Goal: Use online tool/utility: Use online tool/utility

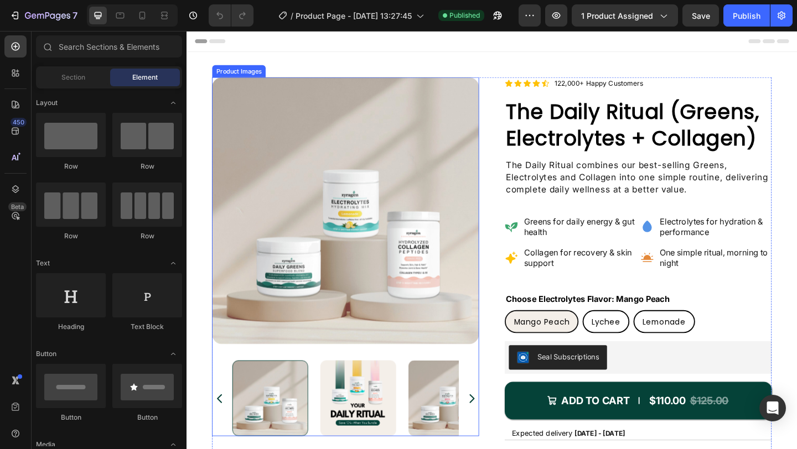
click at [360, 289] on img at bounding box center [359, 226] width 291 height 291
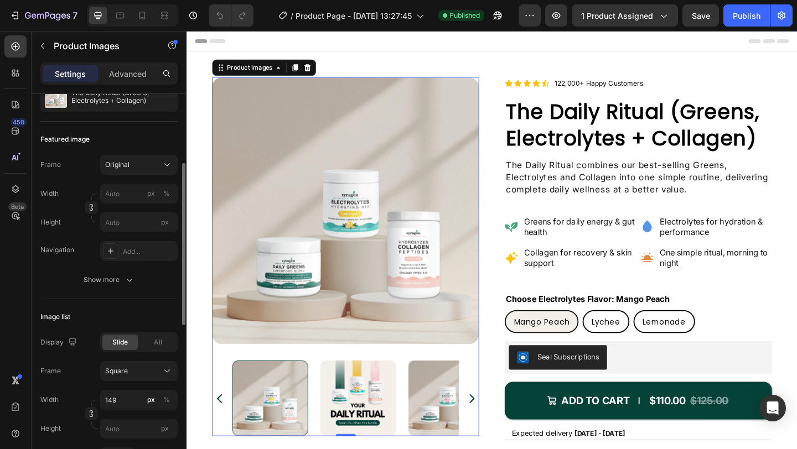
scroll to position [140, 0]
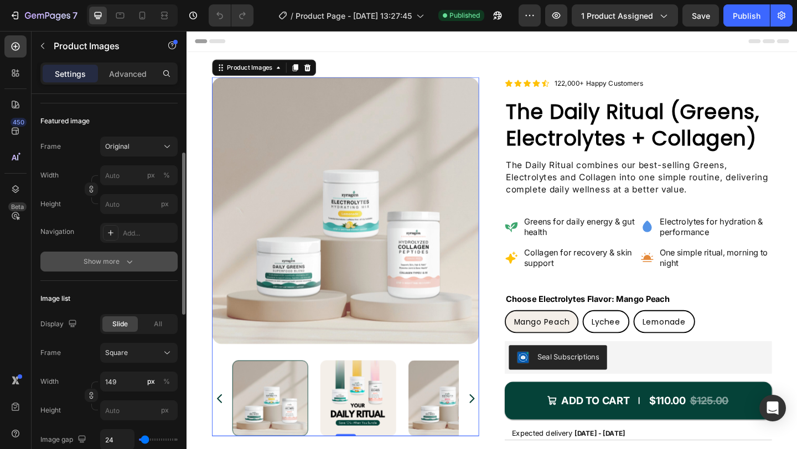
click at [110, 265] on div "Show more" at bounding box center [109, 261] width 51 height 11
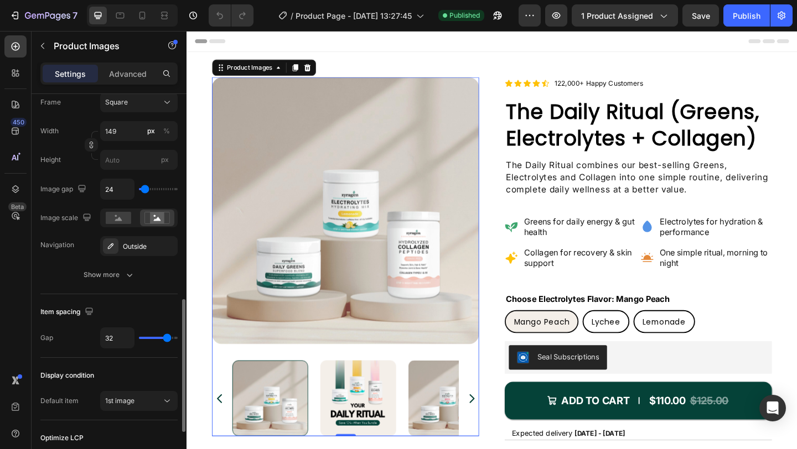
scroll to position [594, 0]
click at [95, 281] on button "Show more" at bounding box center [108, 274] width 137 height 20
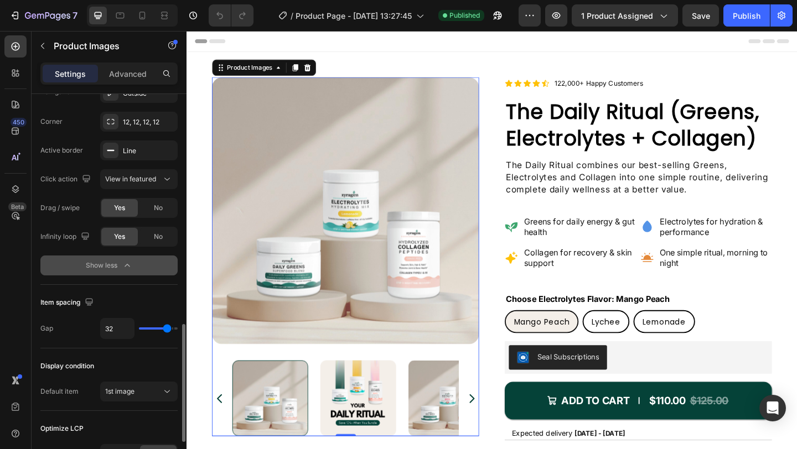
scroll to position [750, 0]
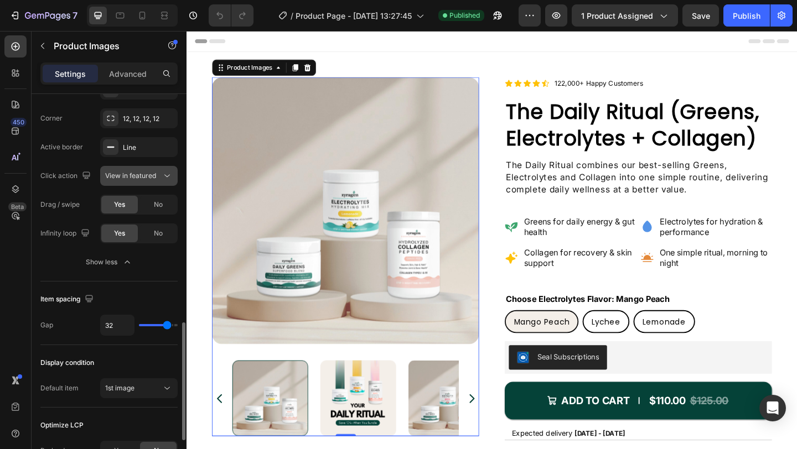
click at [169, 170] on icon at bounding box center [167, 175] width 11 height 11
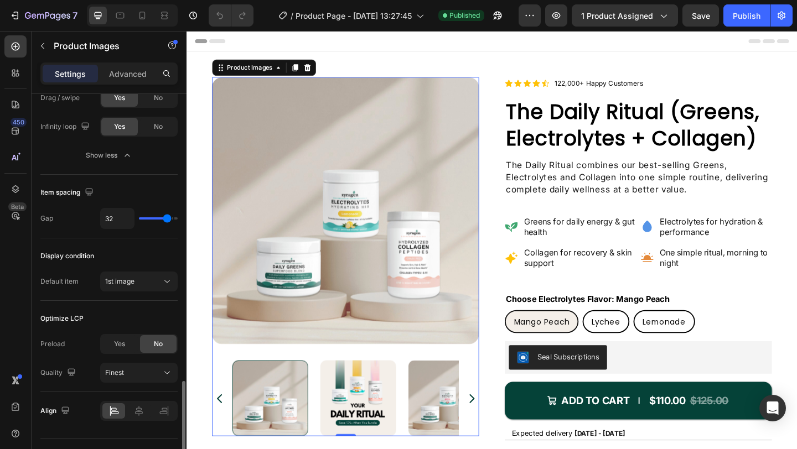
scroll to position [881, 0]
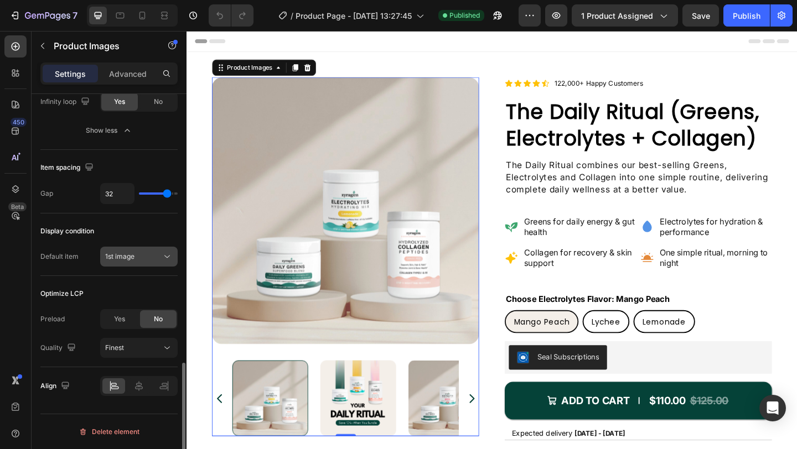
click at [162, 260] on icon at bounding box center [167, 256] width 11 height 11
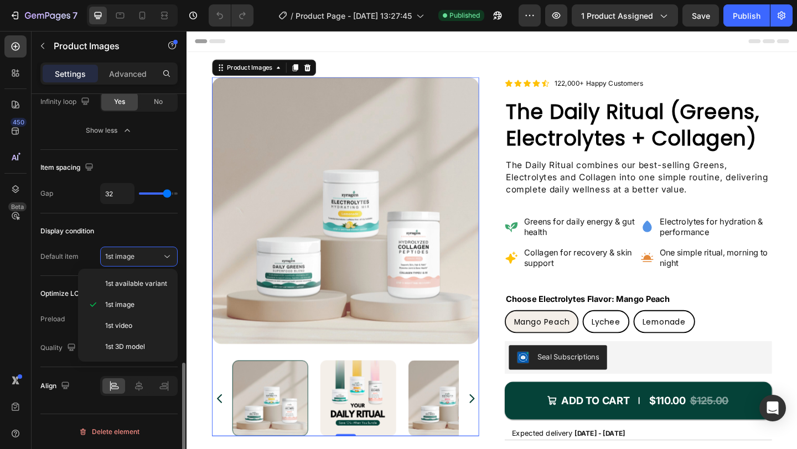
click at [143, 230] on div "Display condition" at bounding box center [108, 231] width 137 height 18
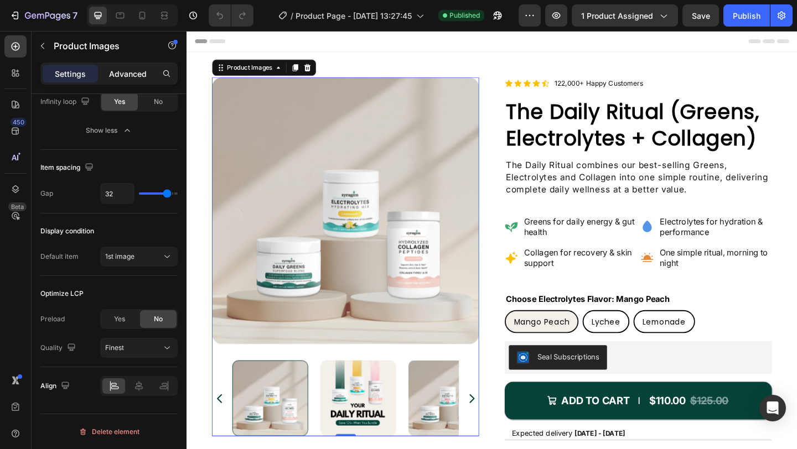
click at [132, 72] on p "Advanced" at bounding box center [128, 74] width 38 height 12
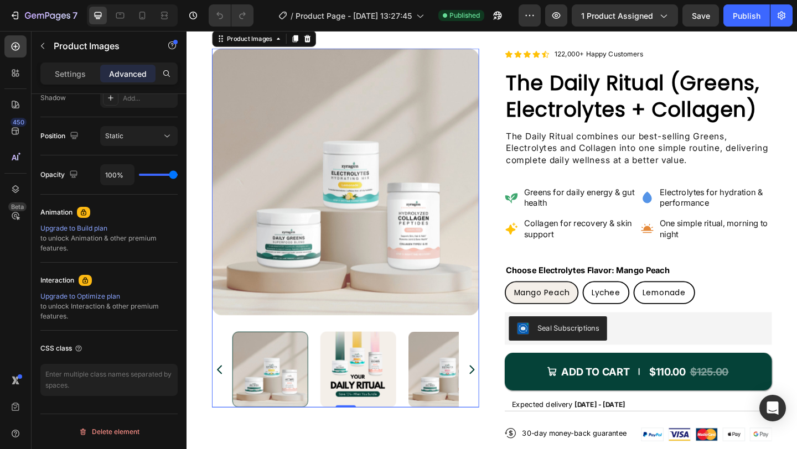
scroll to position [0, 0]
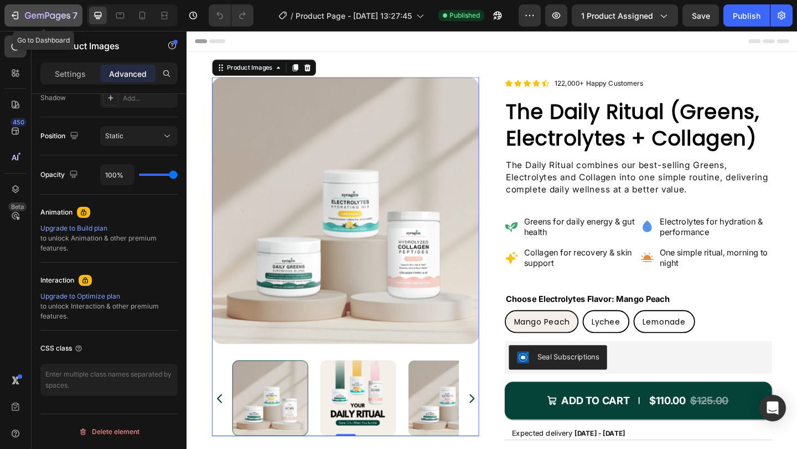
click at [15, 19] on icon "button" at bounding box center [16, 16] width 5 height 8
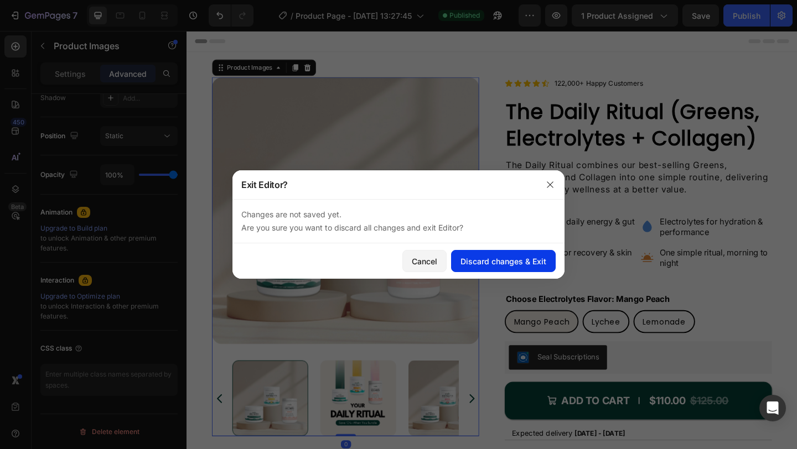
click at [488, 262] on div "Discard changes & Exit" at bounding box center [503, 262] width 86 height 12
